Goal: Transaction & Acquisition: Purchase product/service

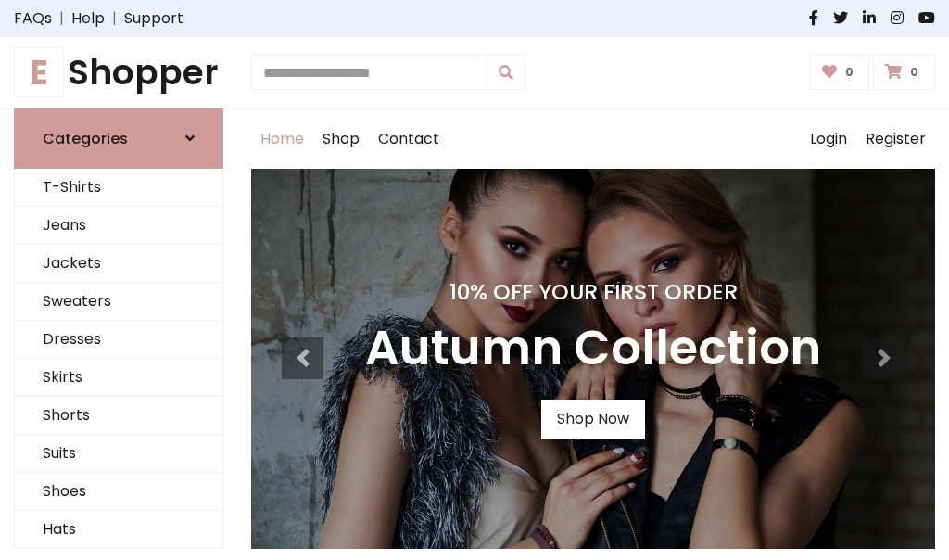
click at [474, 280] on h4 "10% Off Your First Order" at bounding box center [593, 292] width 456 height 26
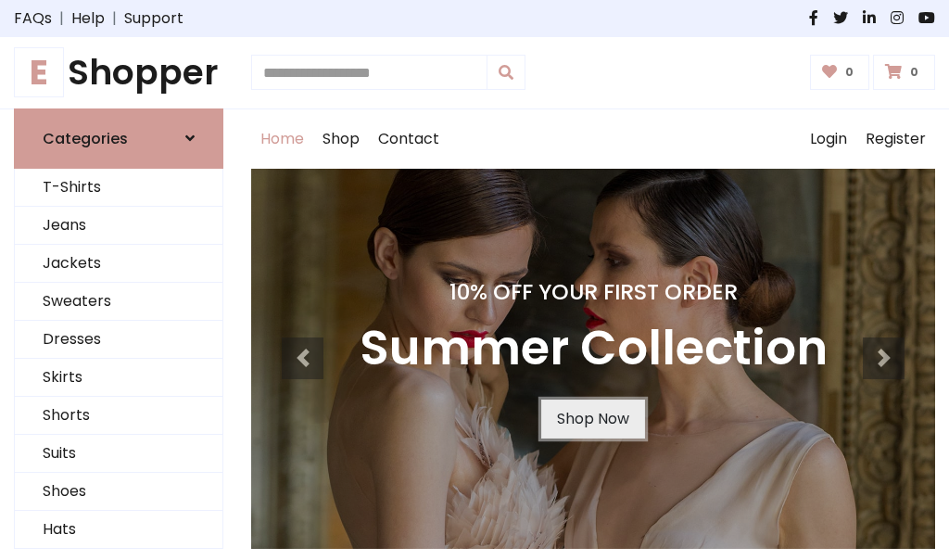
click at [592, 418] on link "Shop Now" at bounding box center [593, 418] width 104 height 39
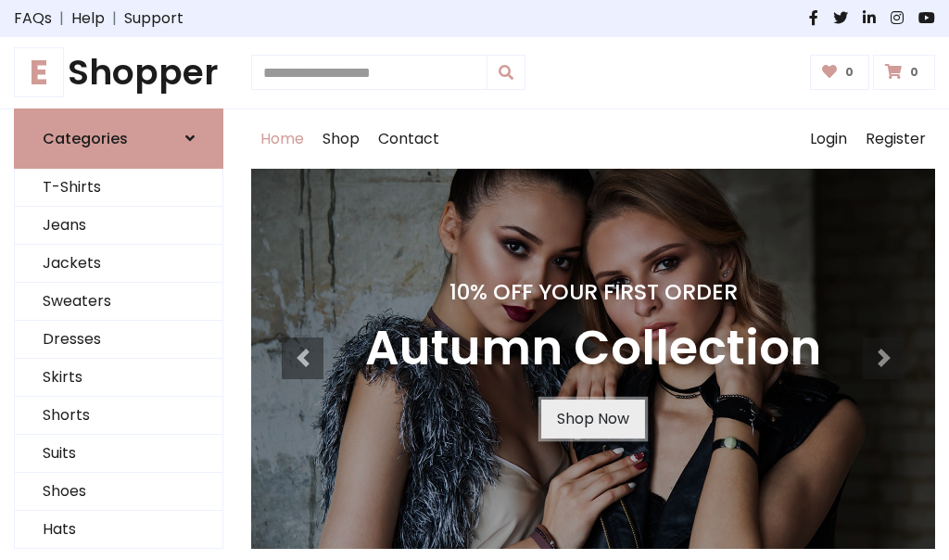
click at [592, 418] on link "Shop Now" at bounding box center [593, 418] width 104 height 39
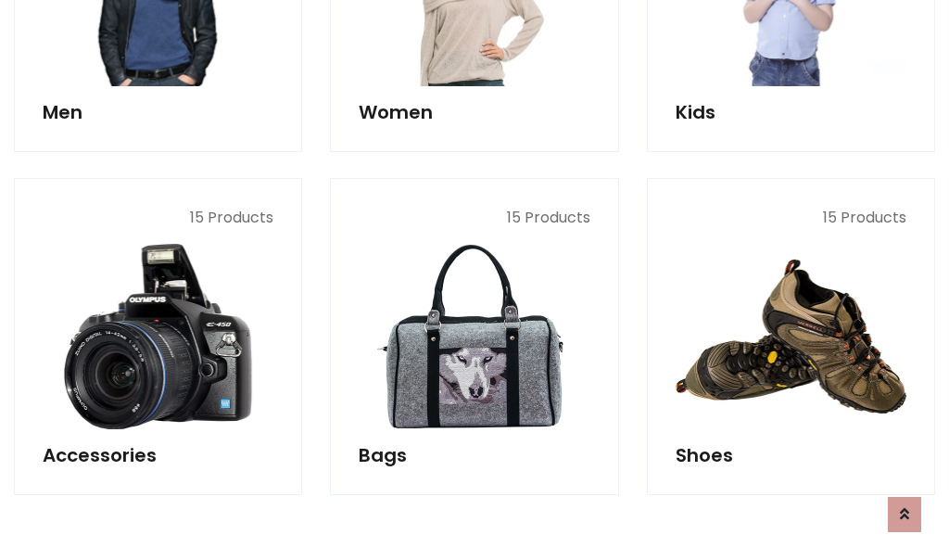
scroll to position [1848, 0]
